Goal: Information Seeking & Learning: Get advice/opinions

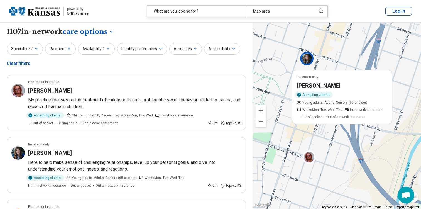
select select "***"
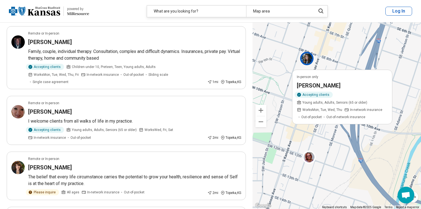
click at [172, 13] on div "What are you looking for?" at bounding box center [196, 11] width 99 height 11
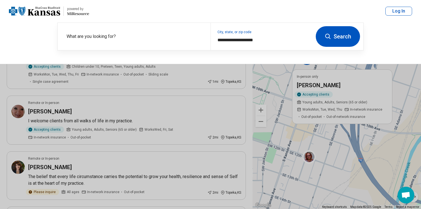
scroll to position [589, 0]
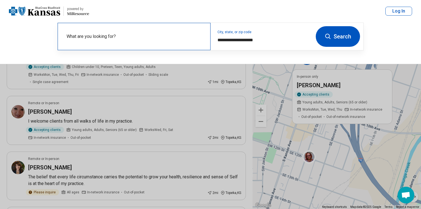
click at [133, 33] on div "What are you looking for?" at bounding box center [134, 36] width 153 height 27
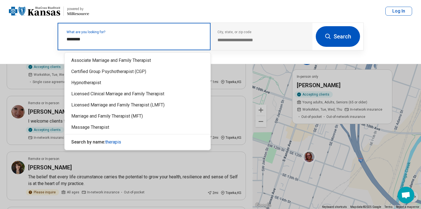
type input "*********"
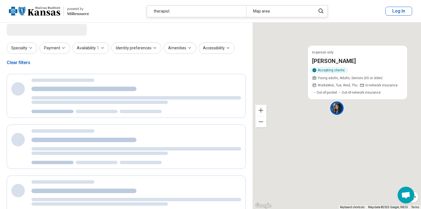
scroll to position [0, 0]
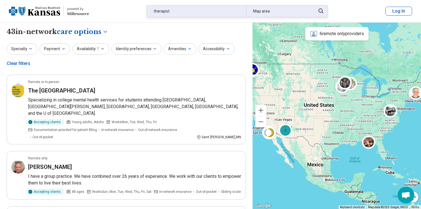
click at [267, 9] on div "Map area" at bounding box center [279, 11] width 66 height 11
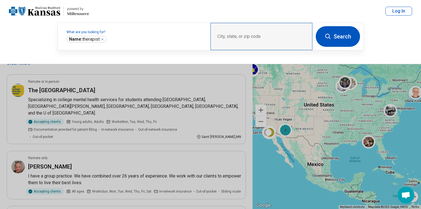
click at [230, 50] on div "City, state, or zip code" at bounding box center [261, 36] width 102 height 27
click at [334, 118] on button at bounding box center [210, 104] width 421 height 209
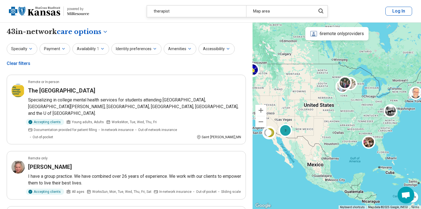
click at [329, 112] on div "2 3" at bounding box center [336, 116] width 168 height 186
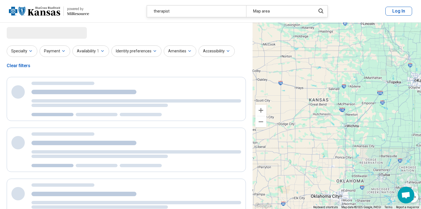
select select "***"
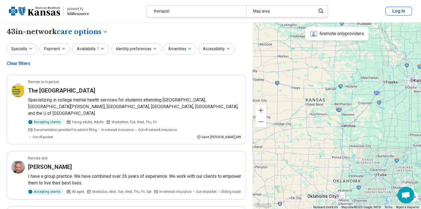
drag, startPoint x: 356, startPoint y: 104, endPoint x: 352, endPoint y: 103, distance: 4.5
click at [352, 103] on div "2 3" at bounding box center [336, 116] width 168 height 186
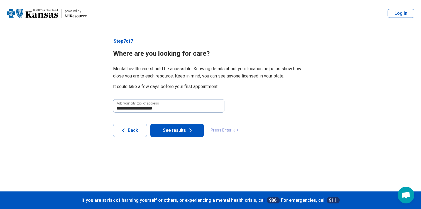
click at [177, 133] on button "See results" at bounding box center [176, 130] width 53 height 13
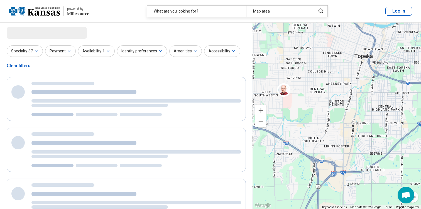
drag, startPoint x: 336, startPoint y: 107, endPoint x: 287, endPoint y: 149, distance: 64.8
click at [287, 149] on div "2 2 2" at bounding box center [336, 116] width 168 height 186
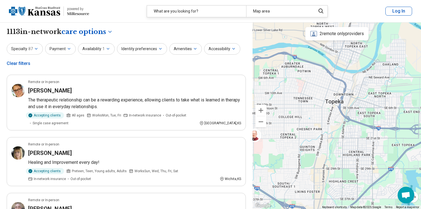
drag, startPoint x: 336, startPoint y: 103, endPoint x: 319, endPoint y: 132, distance: 33.4
click at [319, 132] on div "2 2 2" at bounding box center [336, 116] width 168 height 186
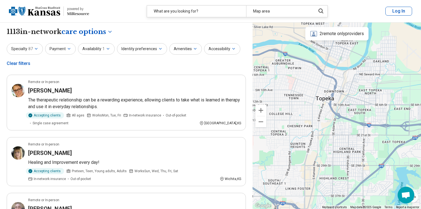
drag, startPoint x: 356, startPoint y: 124, endPoint x: 346, endPoint y: 122, distance: 10.3
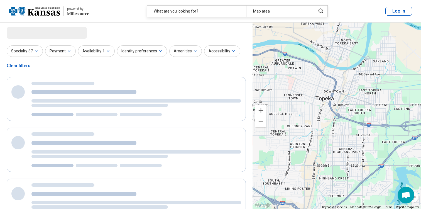
select select "***"
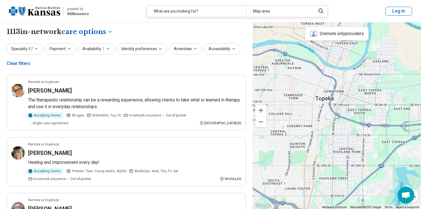
click at [332, 34] on div "2 remote only providers" at bounding box center [336, 33] width 63 height 13
